Goal: Information Seeking & Learning: Learn about a topic

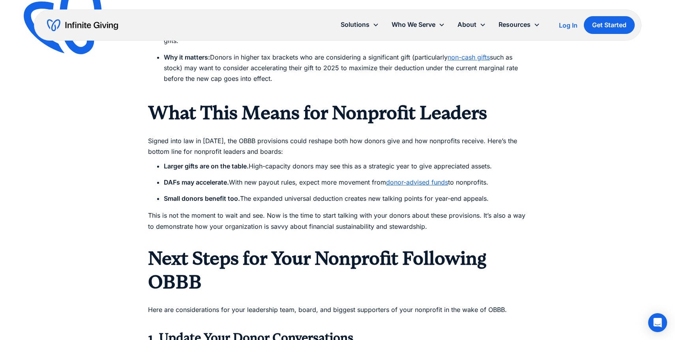
scroll to position [1010, 0]
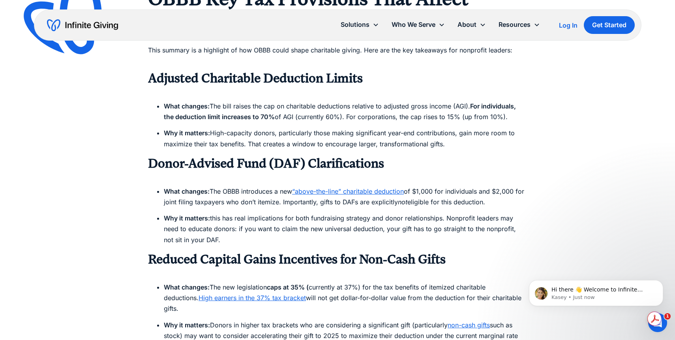
scroll to position [712, 0]
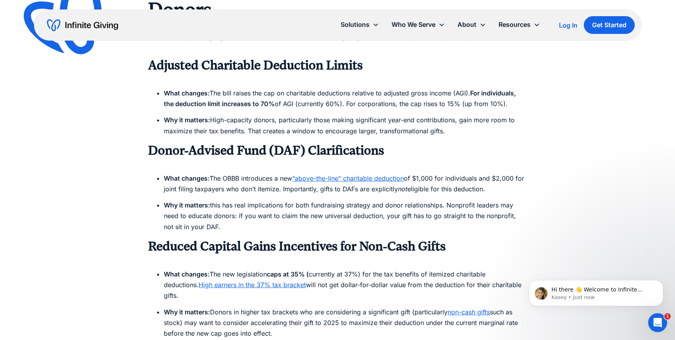
click at [272, 65] on strong "Adjusted Charitable Deduction Limits" at bounding box center [255, 65] width 215 height 15
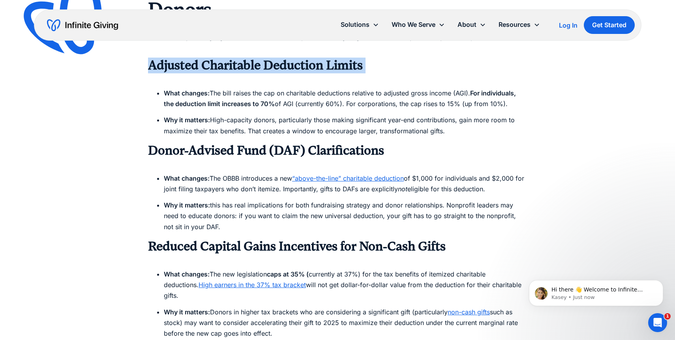
click at [272, 65] on strong "Adjusted Charitable Deduction Limits" at bounding box center [255, 65] width 215 height 15
copy strong "Adjusted Charitable Deduction Limits"
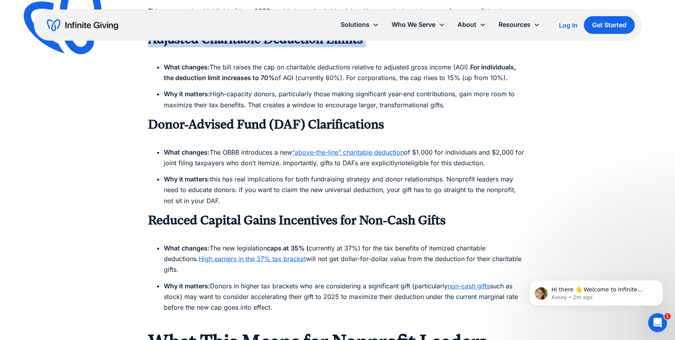
scroll to position [744, 0]
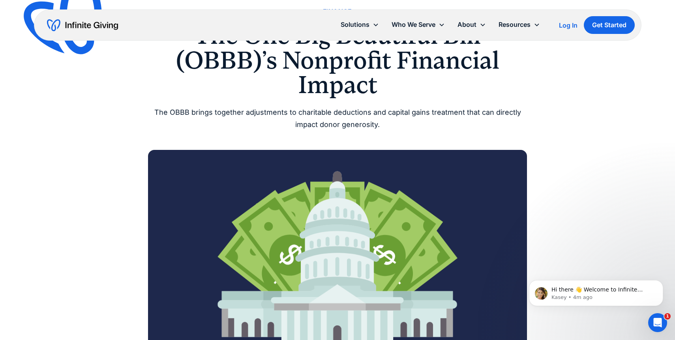
click at [239, 127] on div "The OBBB brings together adjustments to charitable deductions and capital gains…" at bounding box center [337, 119] width 379 height 24
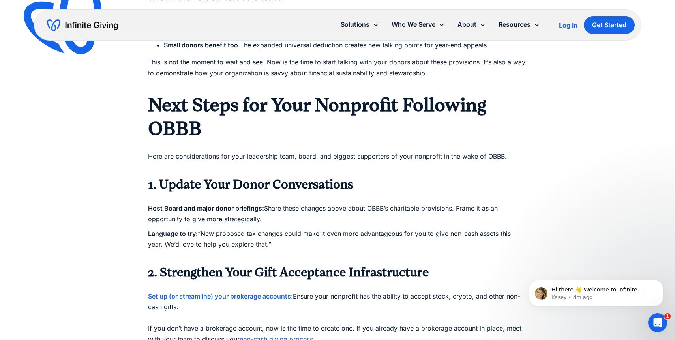
scroll to position [1133, 0]
